Goal: Task Accomplishment & Management: Use online tool/utility

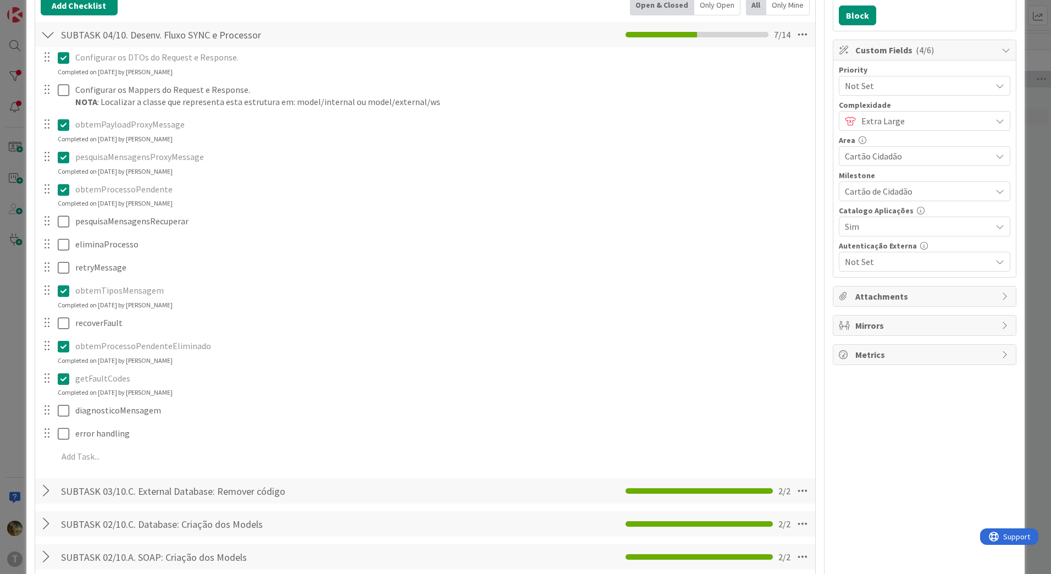
scroll to position [183, 0]
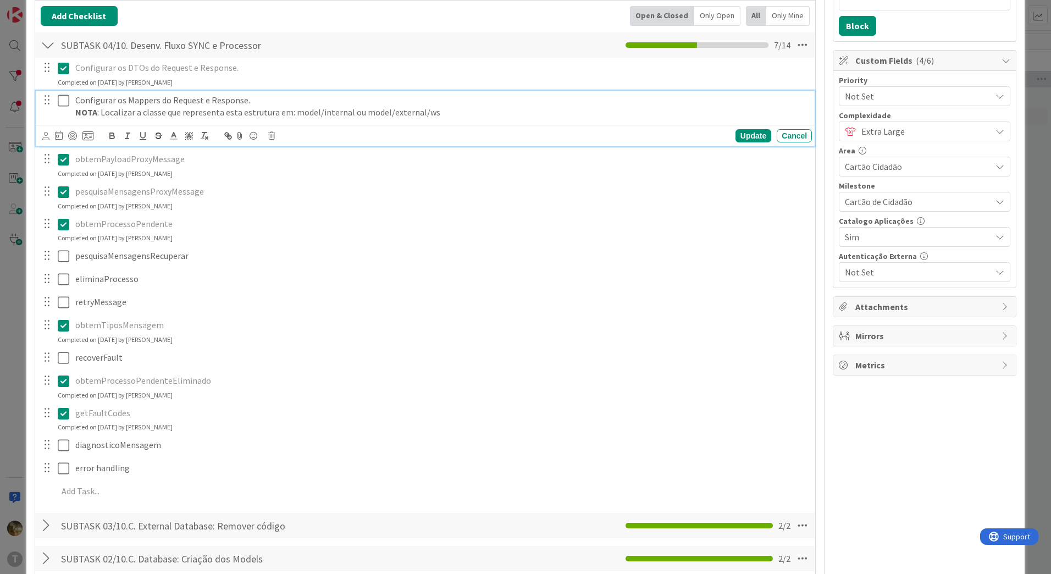
click at [63, 103] on icon at bounding box center [64, 100] width 12 height 13
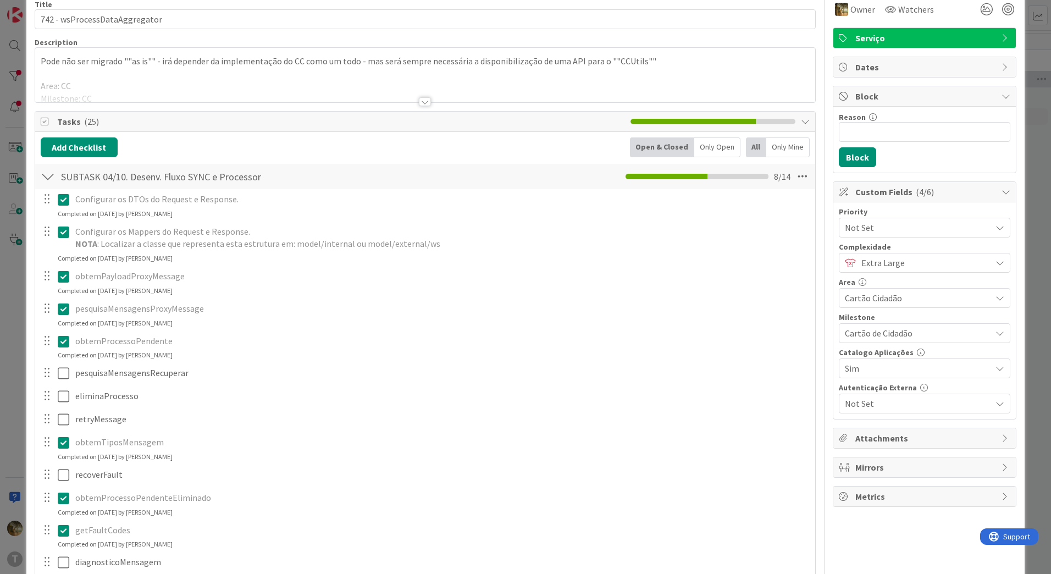
scroll to position [0, 0]
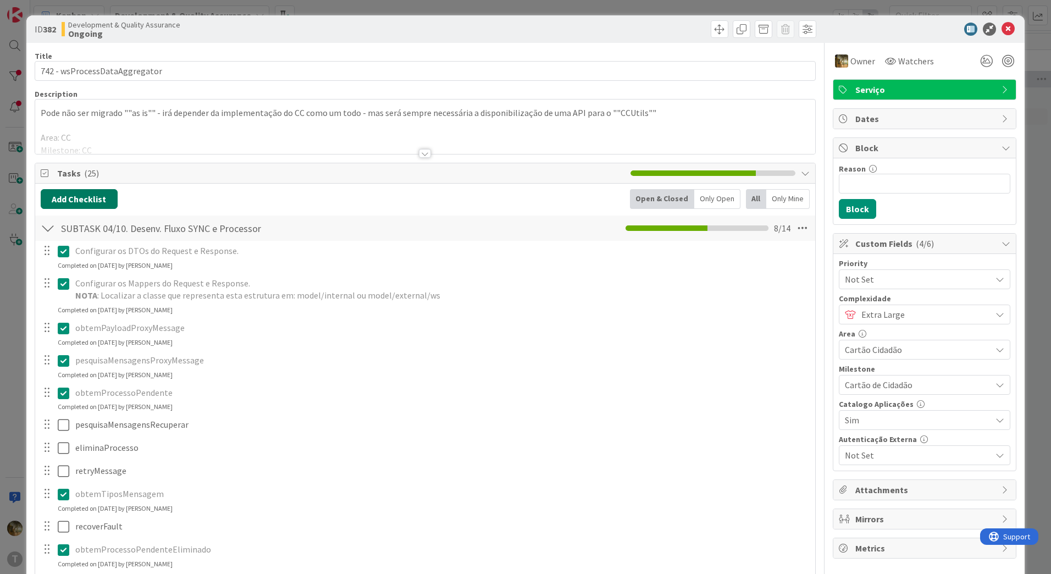
click at [92, 198] on button "Add Checklist" at bounding box center [79, 199] width 77 height 20
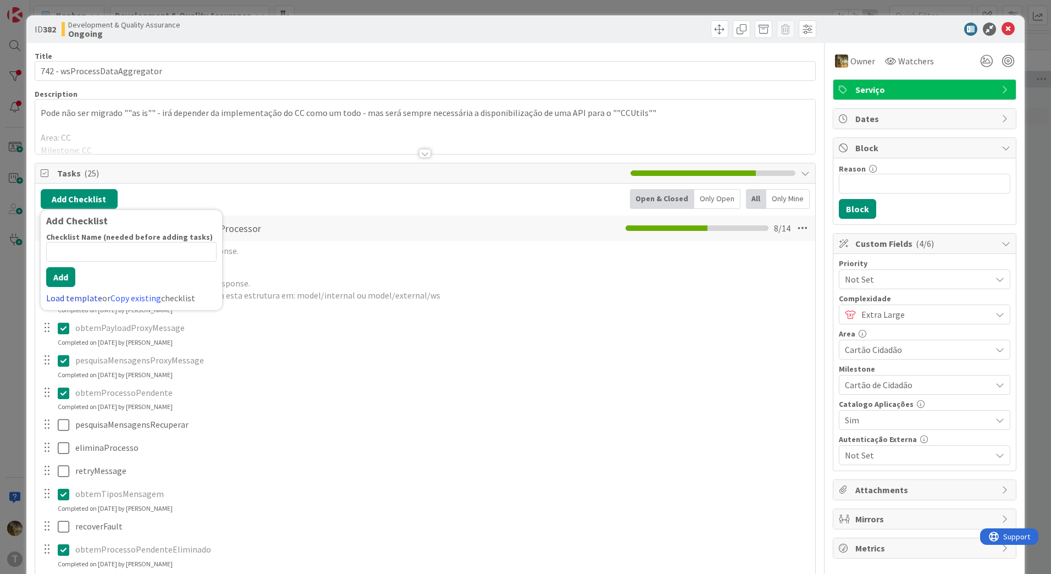
click at [71, 299] on link "Load template" at bounding box center [74, 297] width 56 height 11
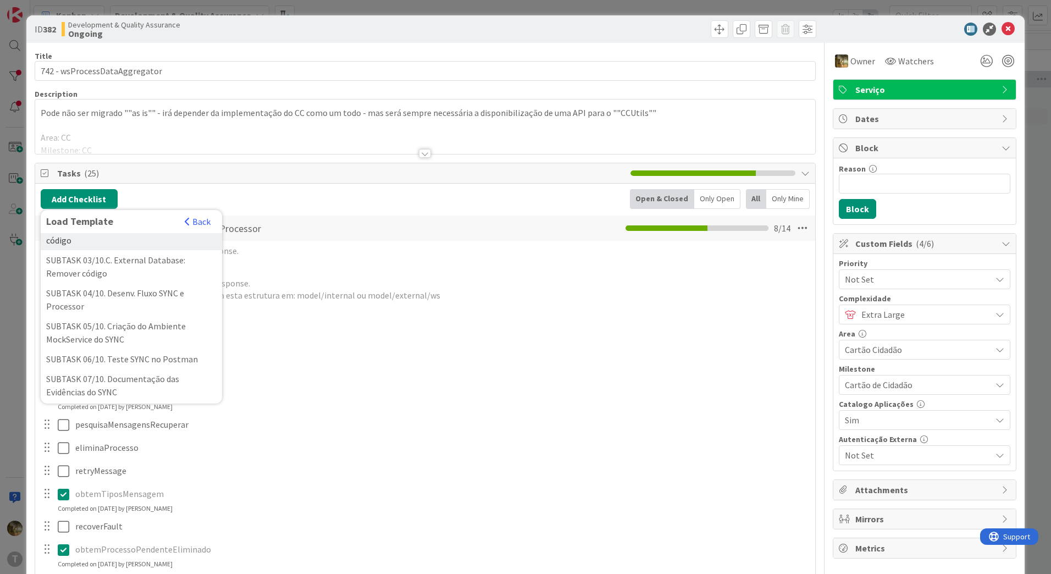
scroll to position [183, 0]
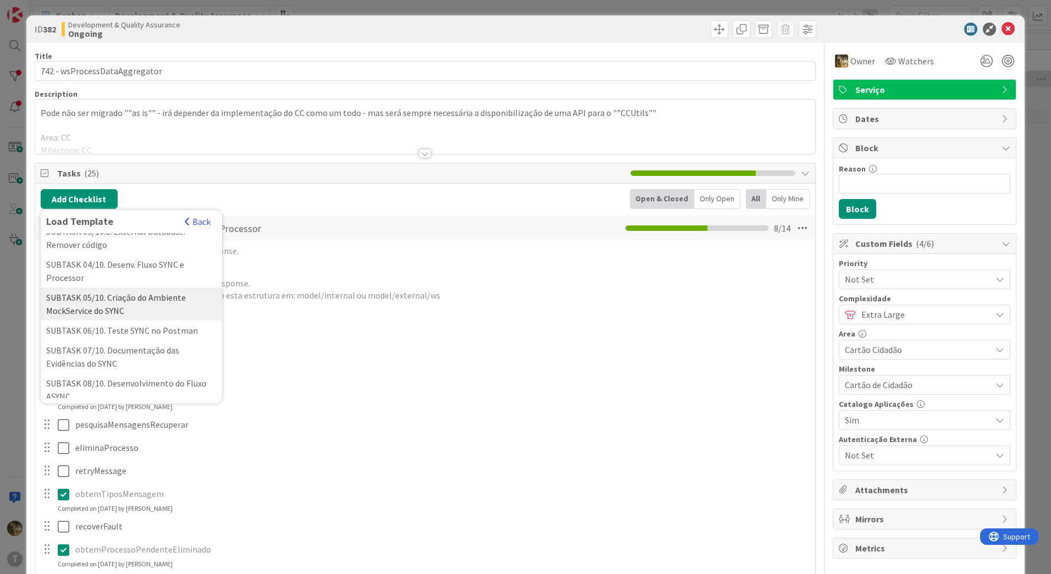
click at [95, 320] on div "SUBTASK 05/10. Criação do Ambiente MockService do SYNC" at bounding box center [131, 303] width 181 height 33
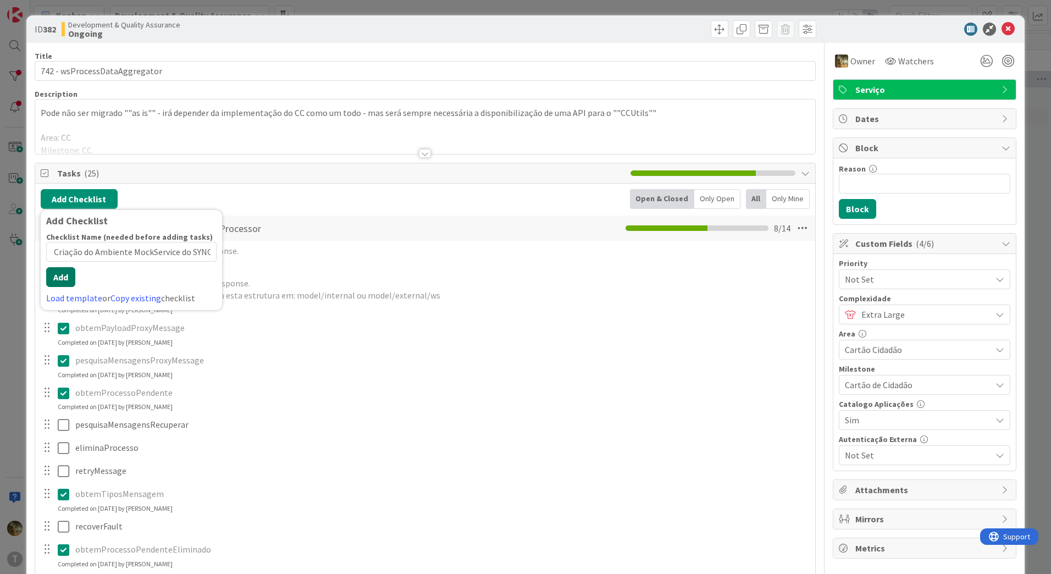
scroll to position [0, 0]
click at [58, 286] on button "Add" at bounding box center [60, 277] width 29 height 20
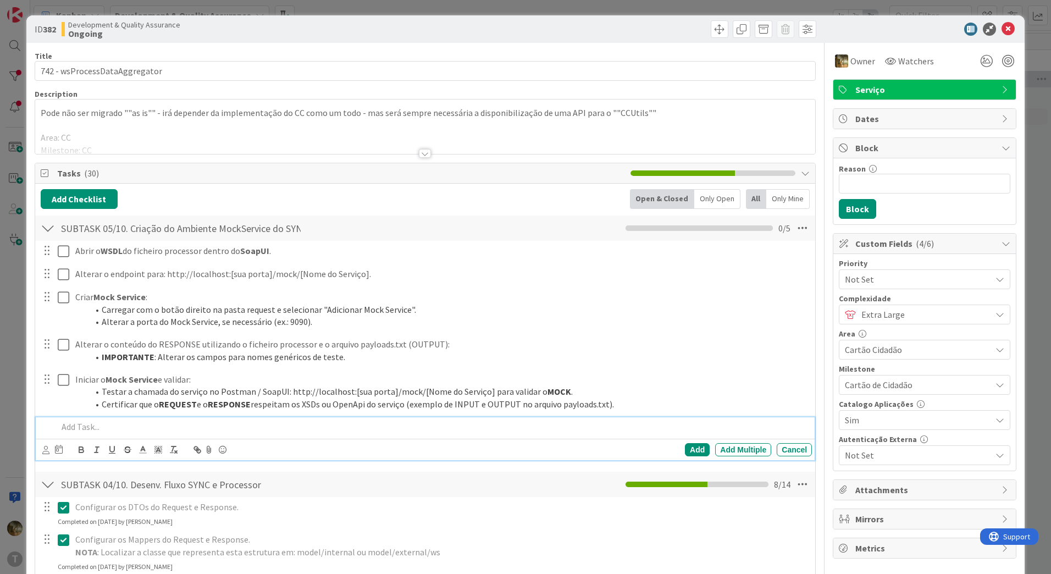
click at [44, 228] on div at bounding box center [48, 228] width 14 height 20
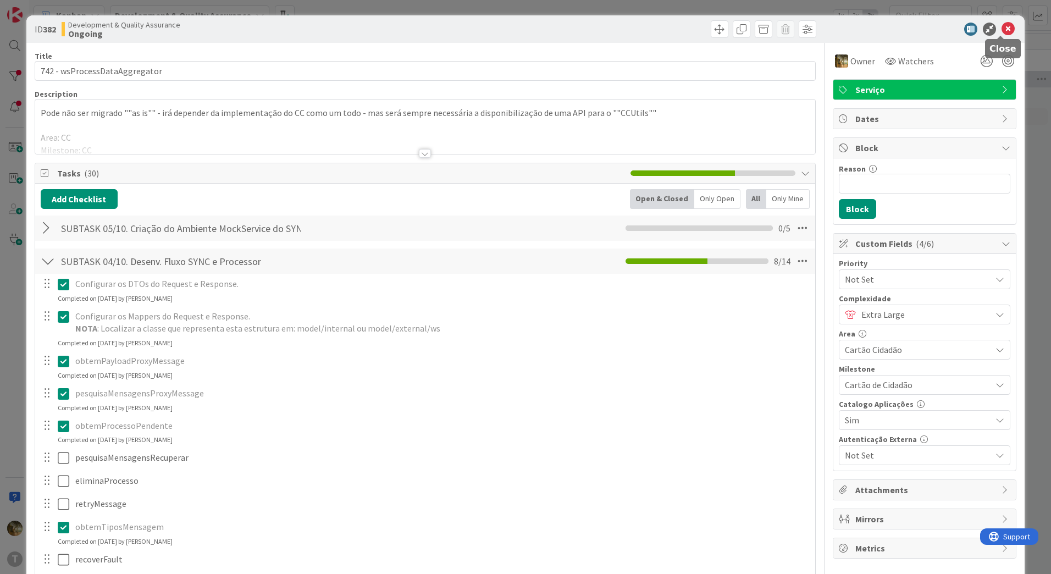
click at [1001, 26] on icon at bounding box center [1007, 29] width 13 height 13
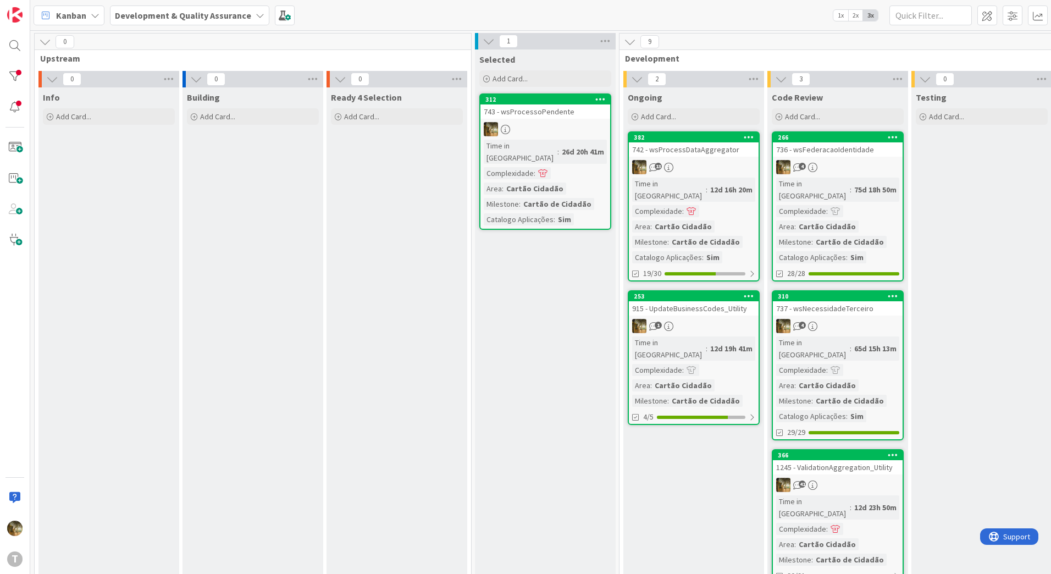
click at [654, 178] on div "Time in [GEOGRAPHIC_DATA]" at bounding box center [669, 189] width 74 height 24
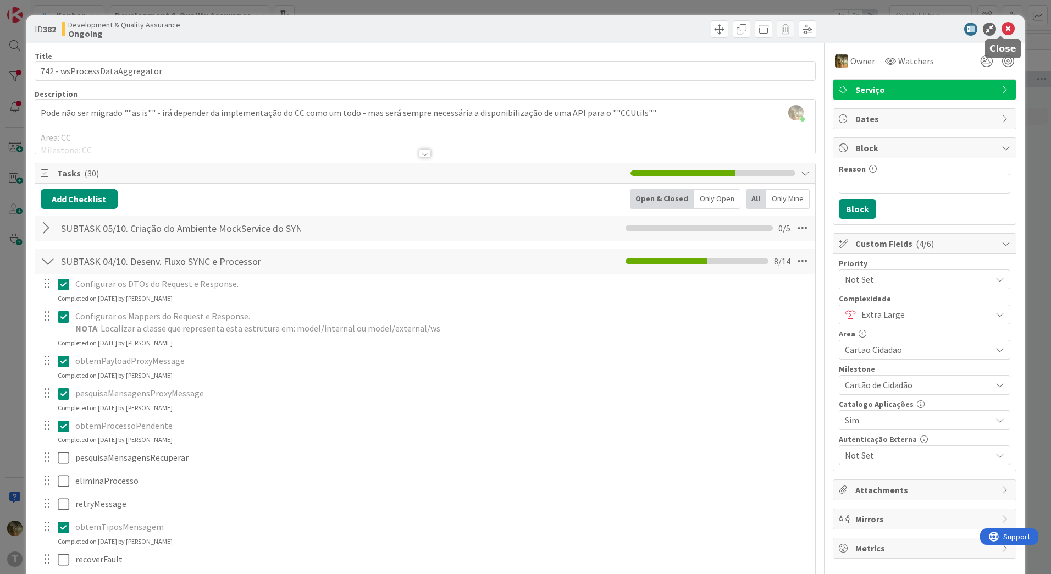
click at [1001, 23] on icon at bounding box center [1007, 29] width 13 height 13
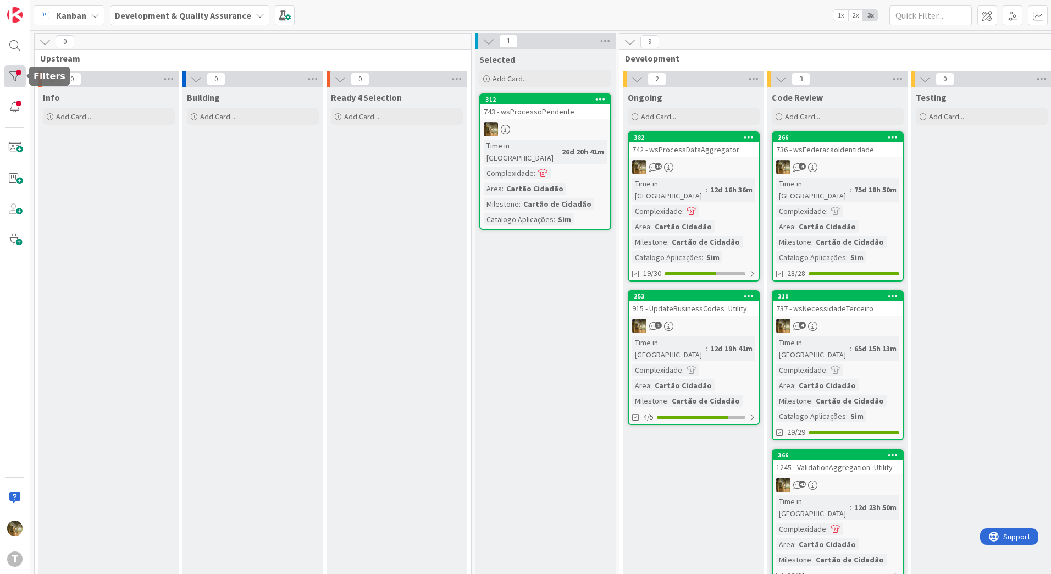
click at [9, 73] on div at bounding box center [15, 76] width 22 height 22
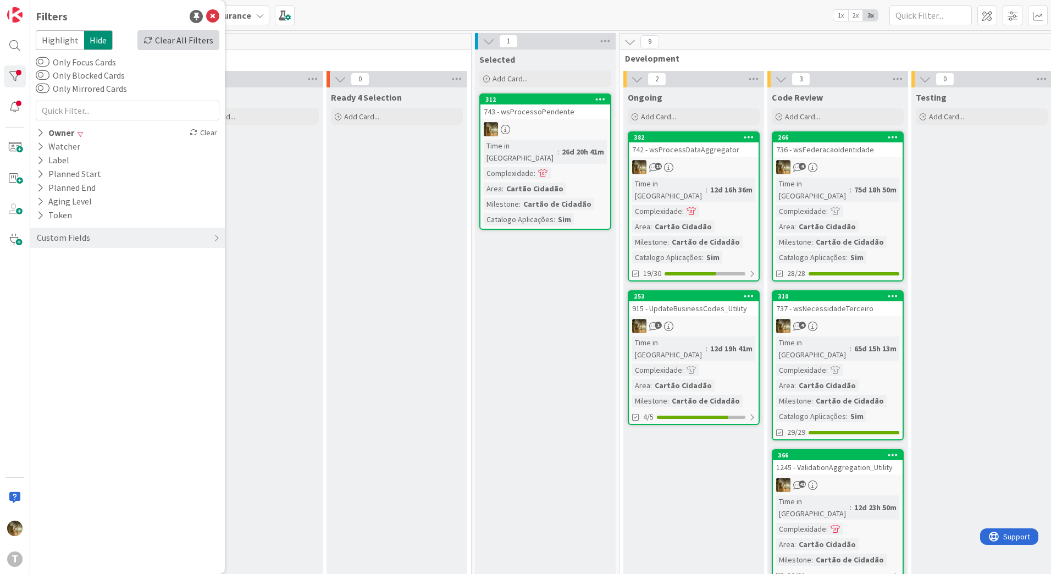
click at [169, 43] on div "Clear All Filters" at bounding box center [178, 40] width 82 height 20
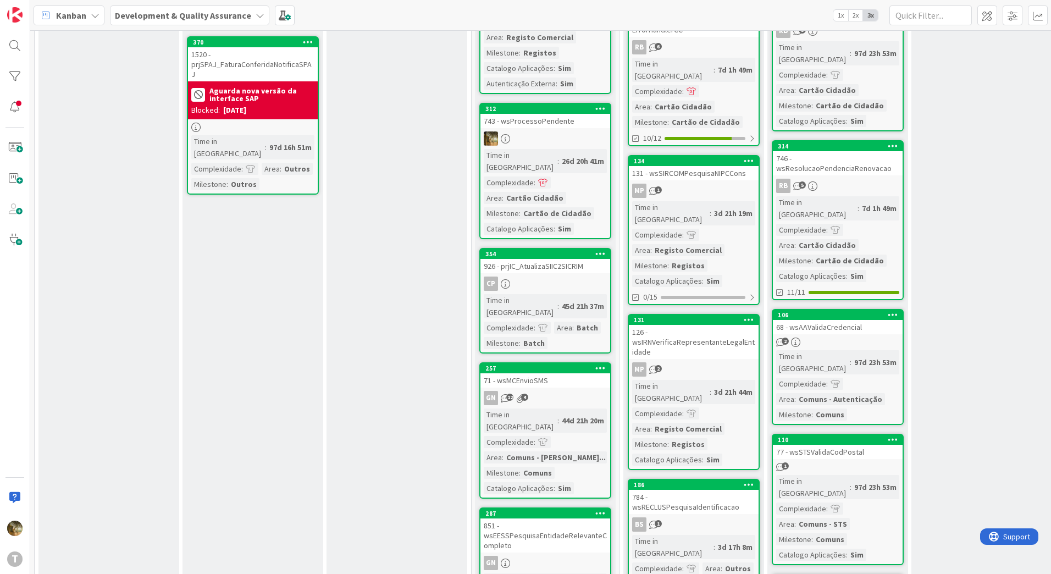
scroll to position [1045, 0]
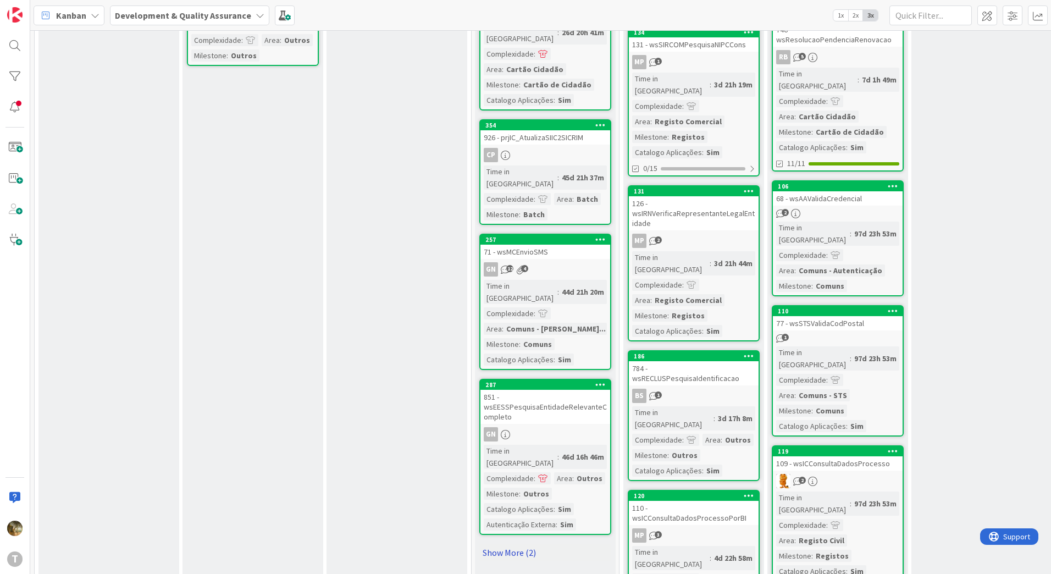
click at [502, 543] on link "Show More (2)" at bounding box center [545, 552] width 132 height 18
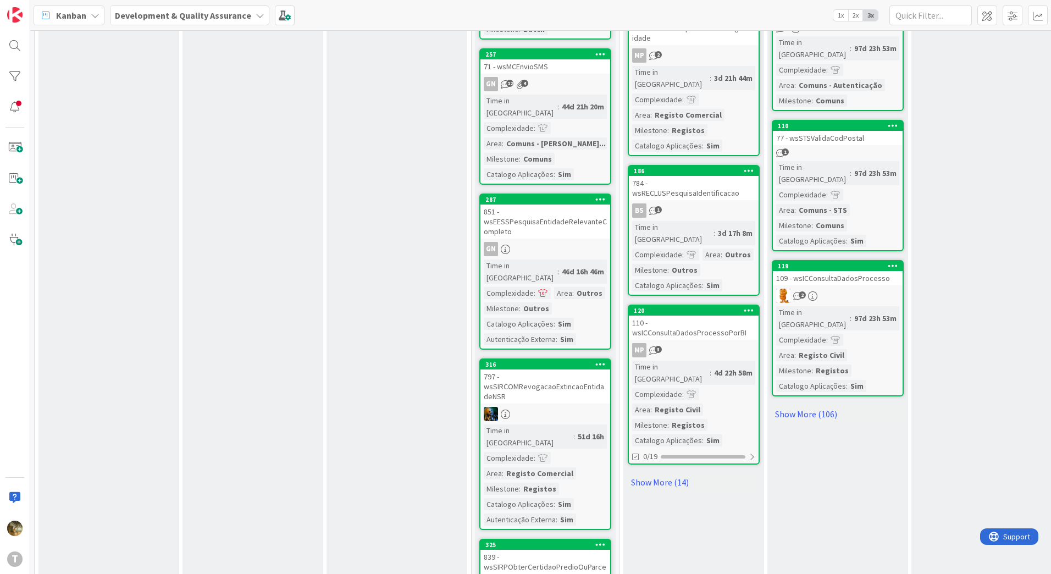
scroll to position [1255, 0]
